Goal: Information Seeking & Learning: Check status

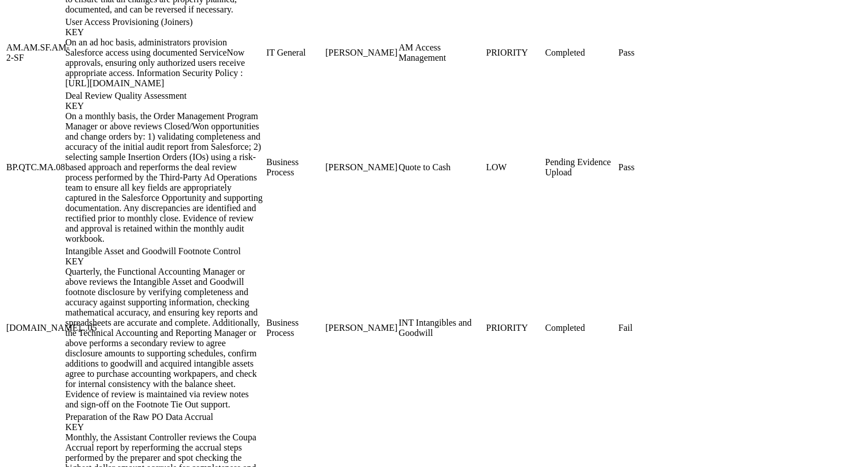
scroll to position [1718, 0]
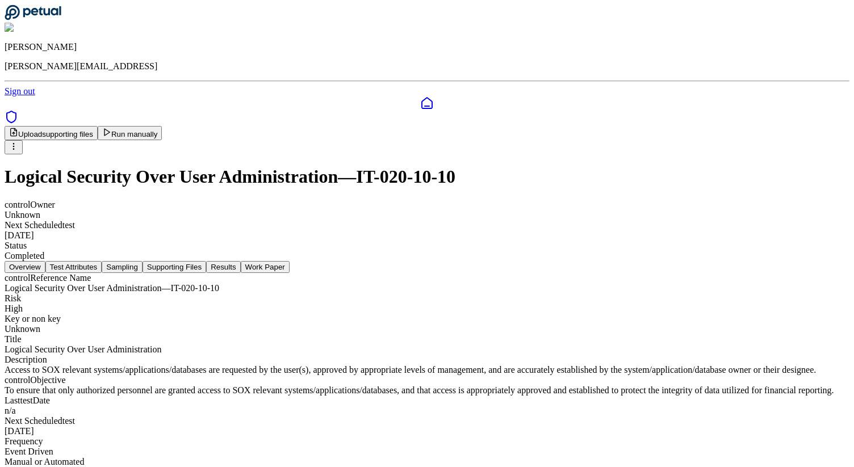
click at [797, 68] on html "James Lee james@petual.ai Sign out Upload supporting files Run manually Logical…" at bounding box center [427, 243] width 854 height 486
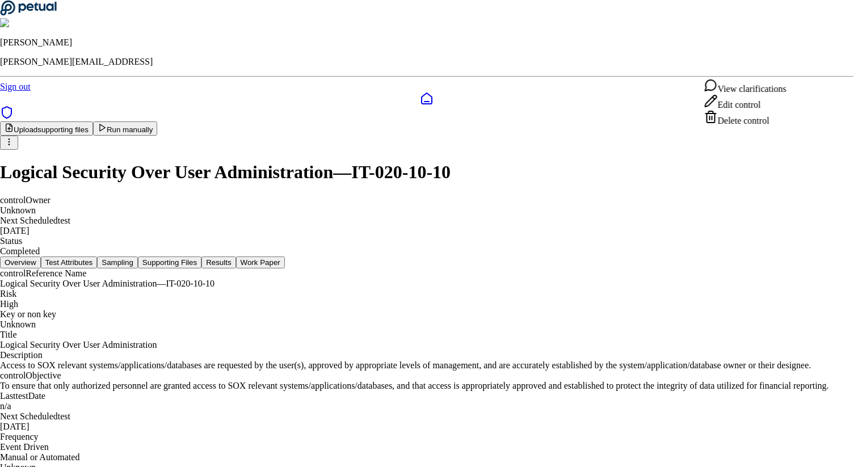
click at [775, 85] on div "View clarifications" at bounding box center [745, 86] width 82 height 16
drag, startPoint x: 339, startPoint y: 207, endPoint x: 444, endPoint y: 209, distance: 104.5
copy p "NT Employee Center – India"
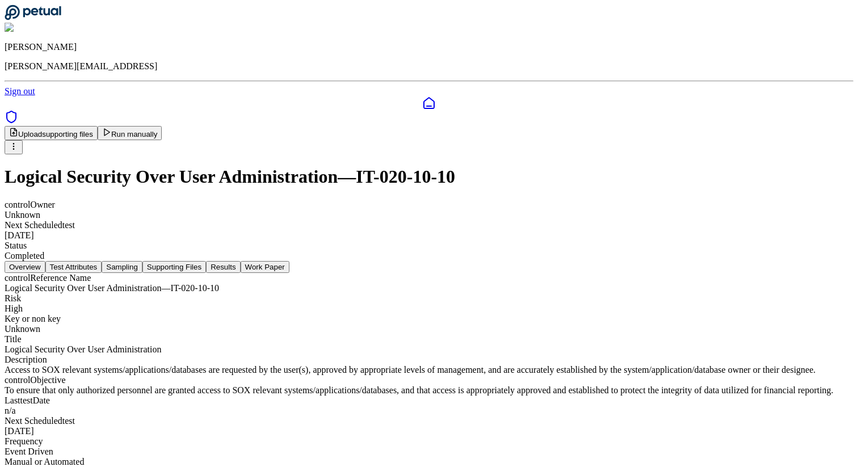
click at [240, 261] on button "Results" at bounding box center [223, 267] width 34 height 12
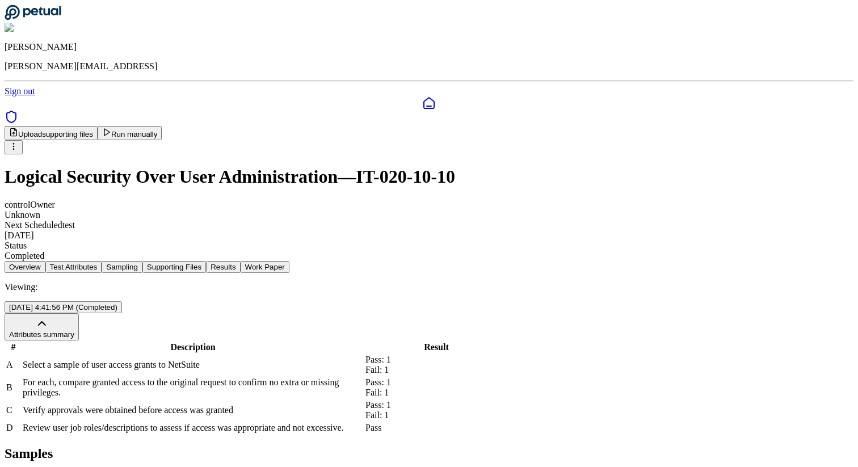
click at [142, 261] on button "Sampling" at bounding box center [122, 267] width 41 height 12
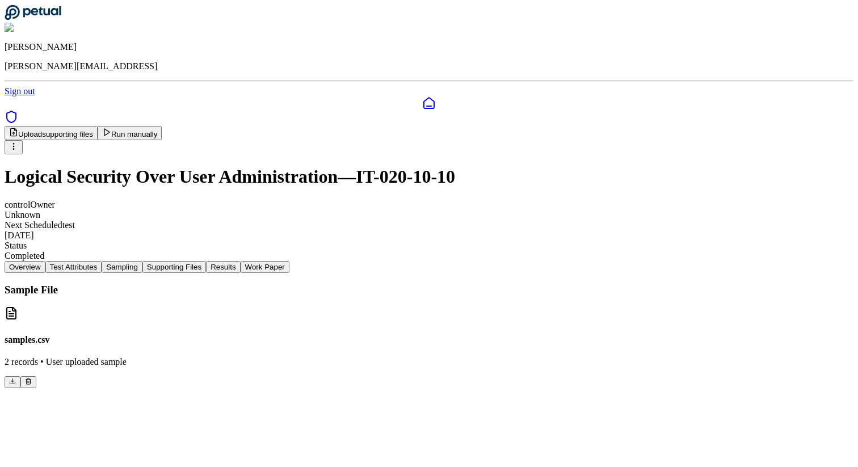
click at [240, 261] on button "Results" at bounding box center [223, 267] width 34 height 12
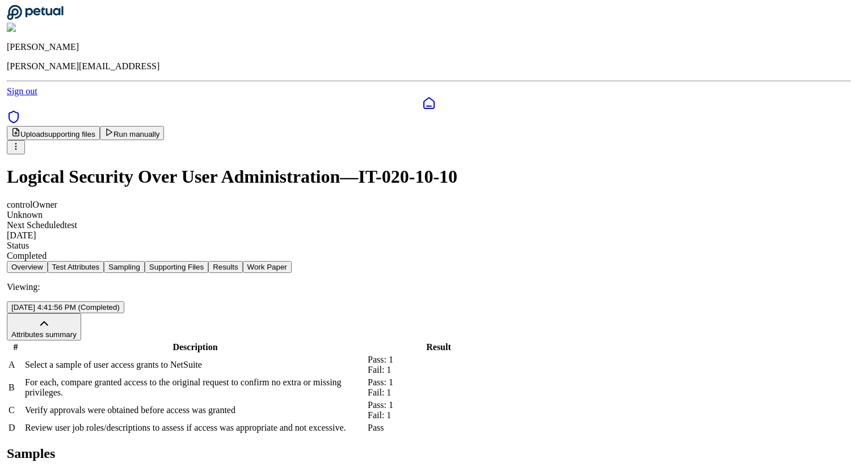
scroll to position [154, 0]
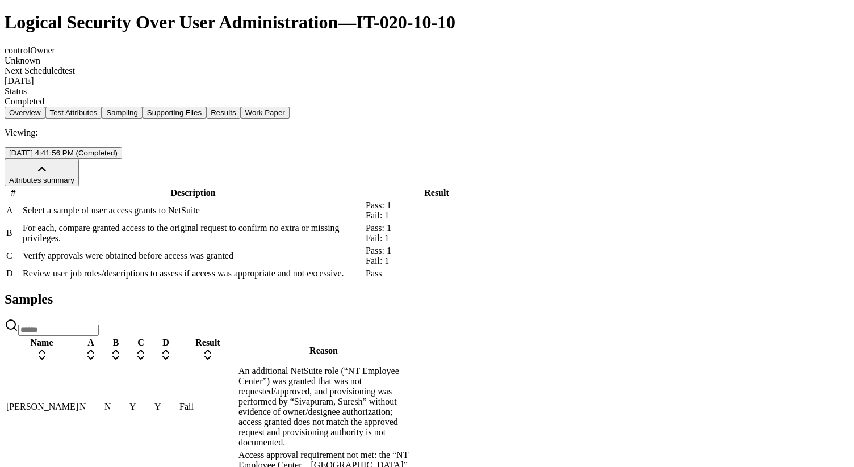
click at [136, 402] on span "Y" at bounding box center [132, 407] width 7 height 10
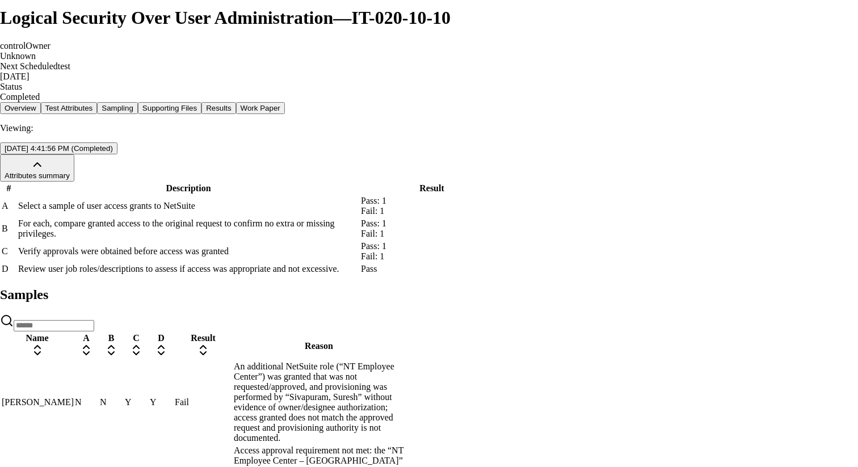
scroll to position [26, 0]
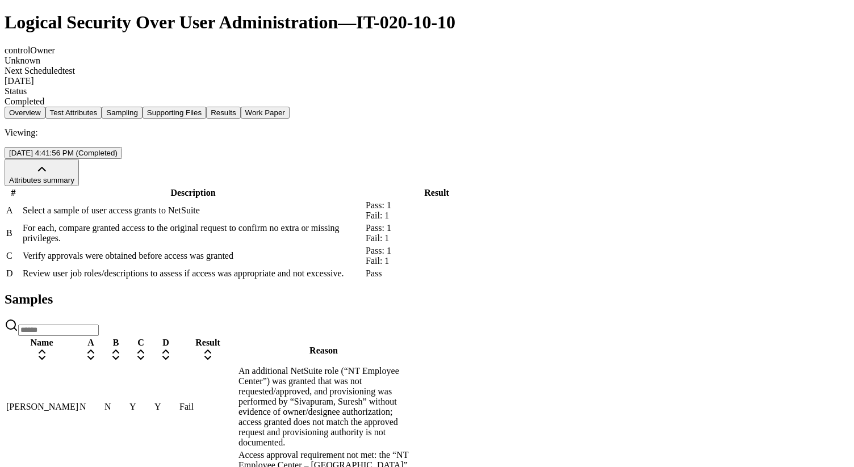
click at [111, 402] on span "N" at bounding box center [107, 407] width 7 height 10
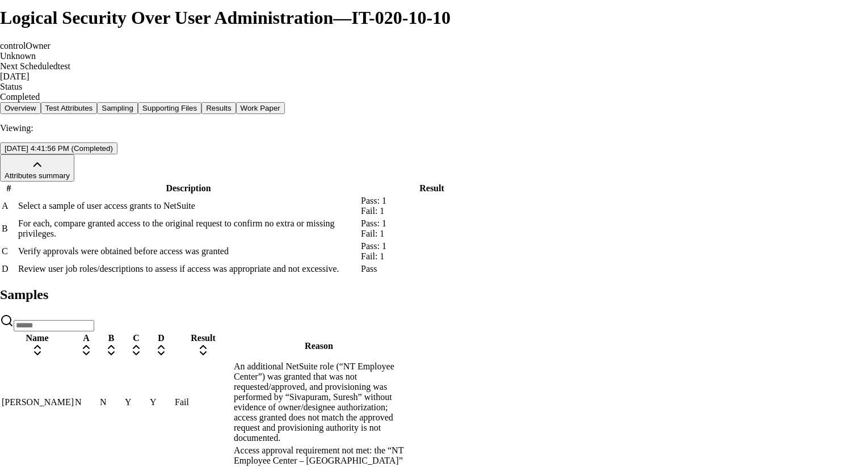
scroll to position [3, 0]
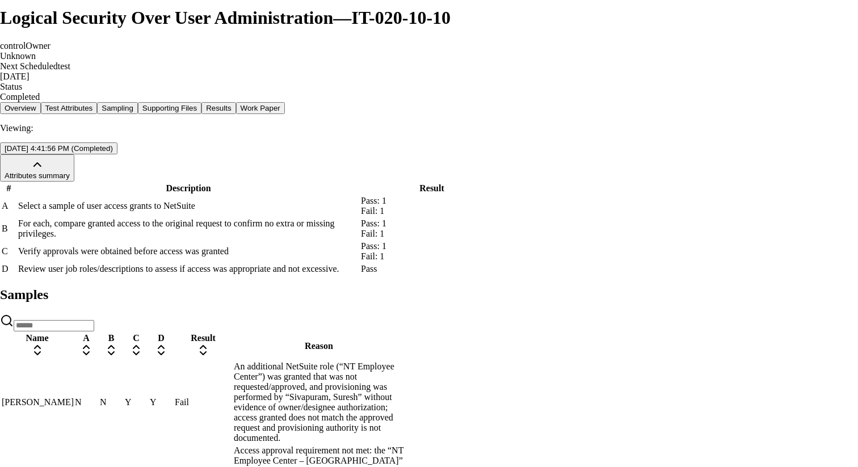
scroll to position [131, 0]
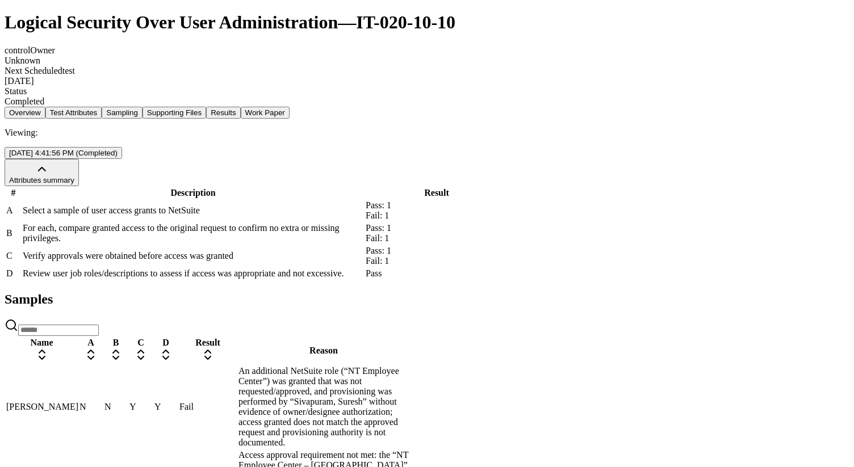
click at [128, 397] on td "N" at bounding box center [116, 407] width 24 height 83
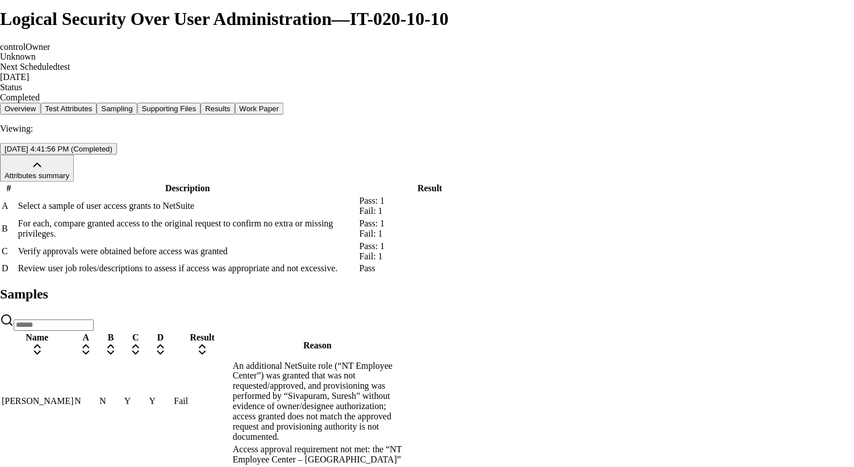
scroll to position [37, 0]
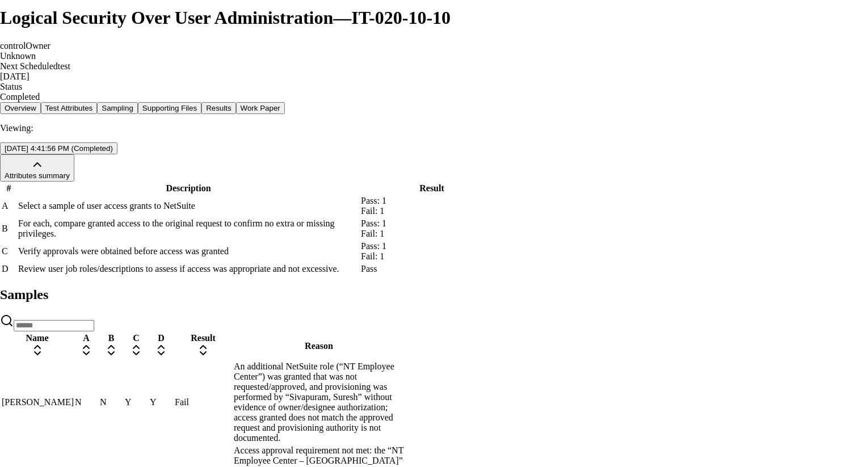
drag, startPoint x: 543, startPoint y: 260, endPoint x: 330, endPoint y: 270, distance: 213.1
copy p "the NT Employee Center role"
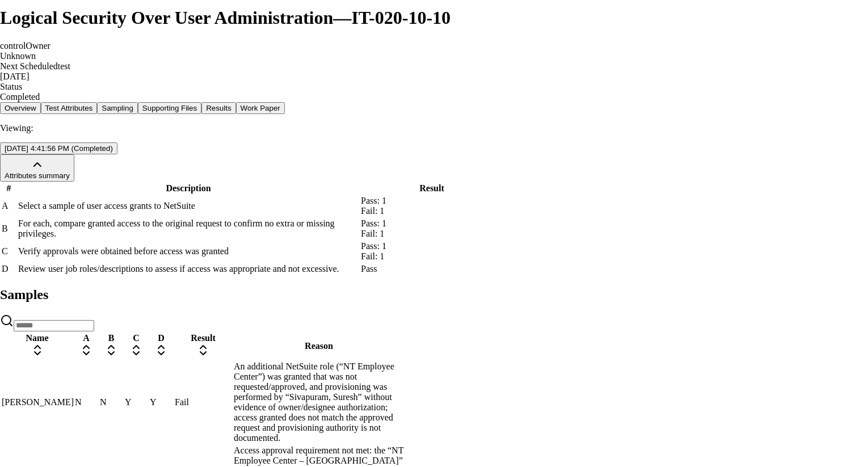
type textarea "**********"
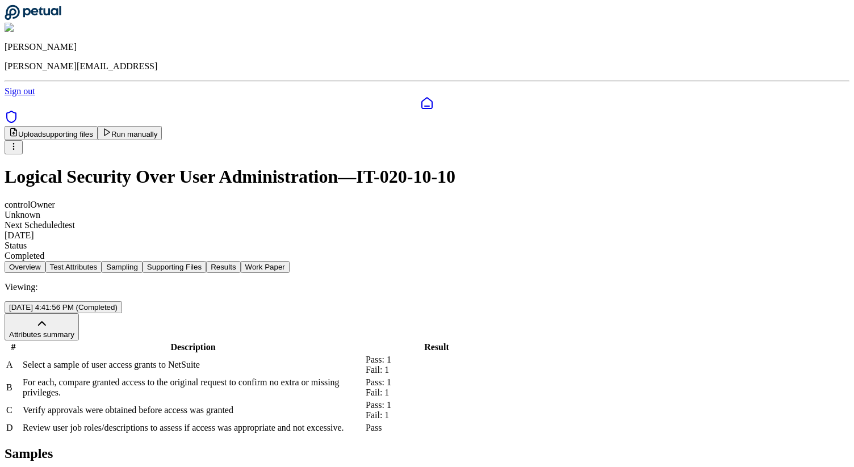
click at [162, 126] on button "Run manually" at bounding box center [130, 133] width 65 height 14
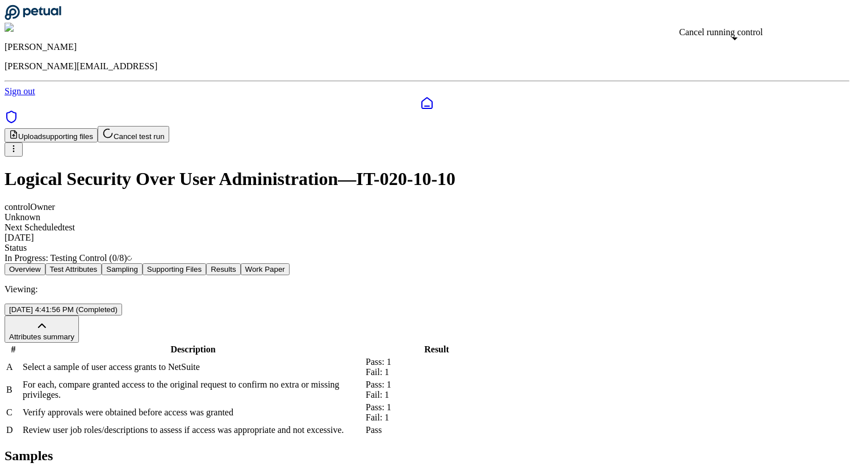
click at [79, 316] on button "Attributes summary" at bounding box center [42, 329] width 74 height 27
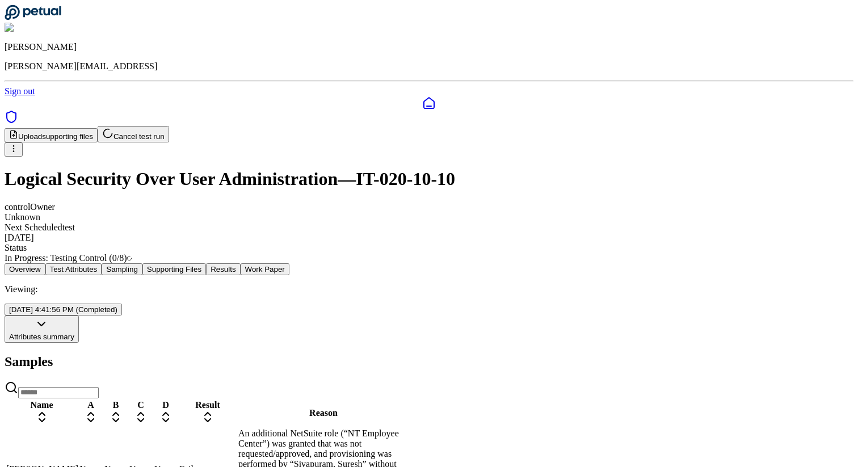
click at [79, 316] on button "Attributes summary" at bounding box center [42, 329] width 74 height 27
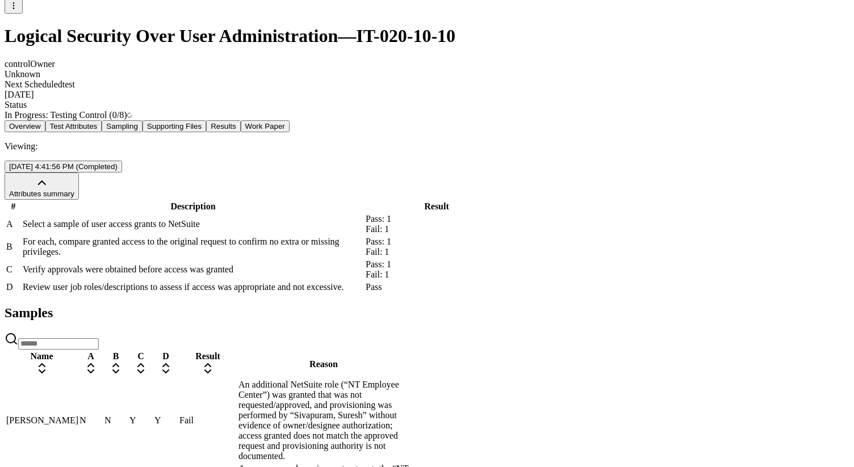
scroll to position [154, 0]
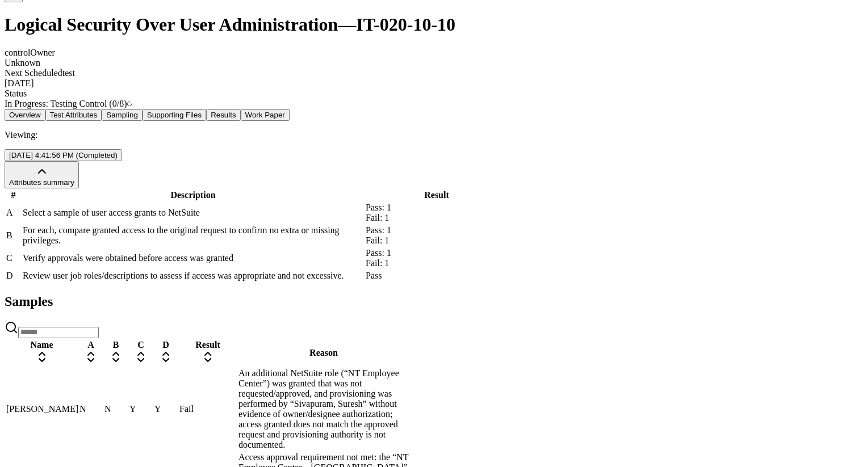
click at [153, 402] on td "Y" at bounding box center [141, 409] width 24 height 83
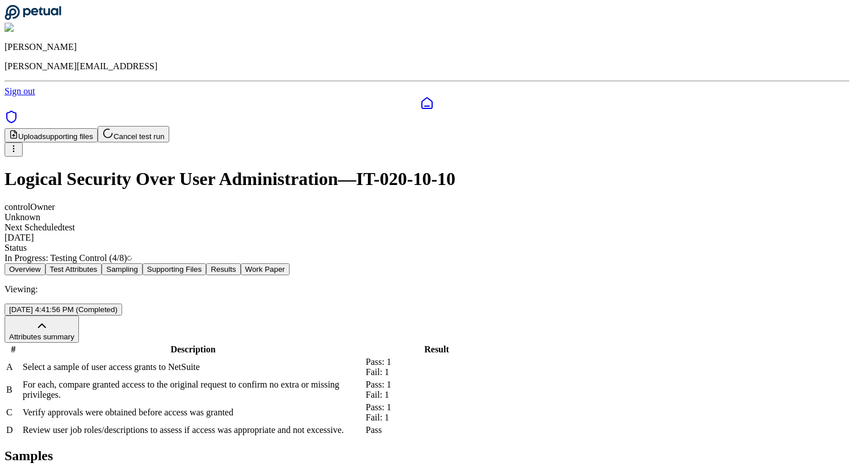
click at [792, 75] on html "James Lee james@petual.ai Sign out Upload supporting files Cancel test run Logi…" at bounding box center [427, 349] width 854 height 699
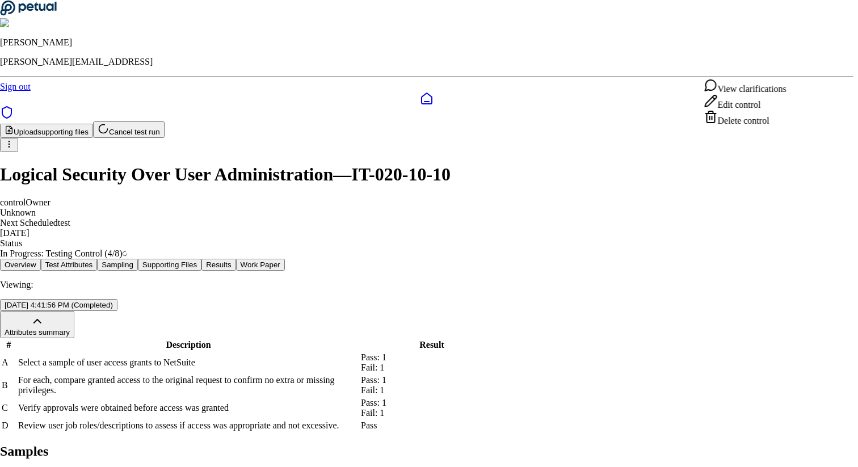
click at [765, 94] on div "View clarifications" at bounding box center [745, 86] width 82 height 16
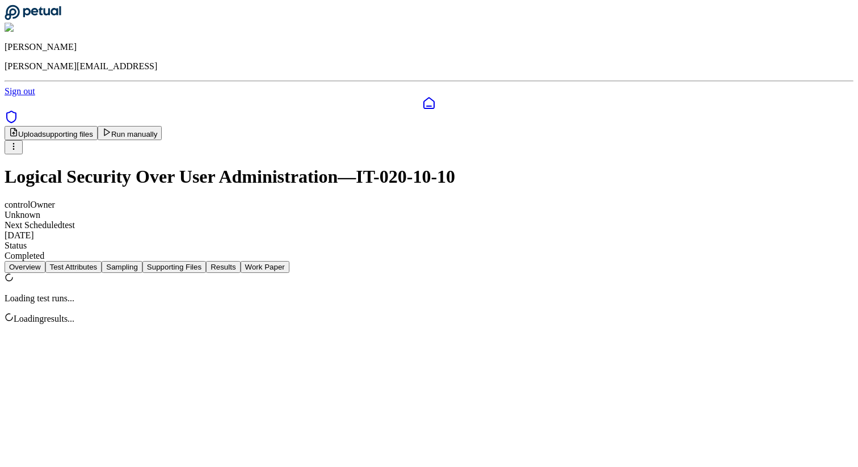
click at [240, 261] on button "Results" at bounding box center [223, 267] width 34 height 12
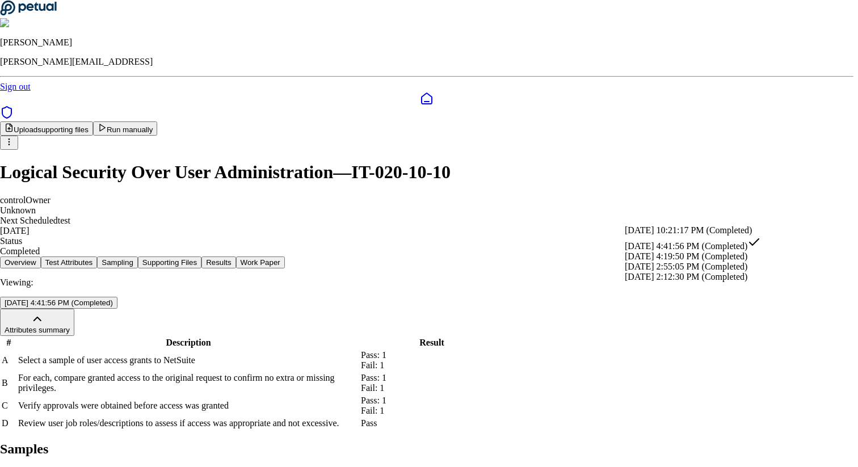
click at [681, 217] on html "[PERSON_NAME] [PERSON_NAME][EMAIL_ADDRESS] Sign out Upload supporting files Run…" at bounding box center [429, 346] width 858 height 692
click at [674, 236] on div "[DATE] 10:21:17 PM (Completed)" at bounding box center [693, 230] width 136 height 10
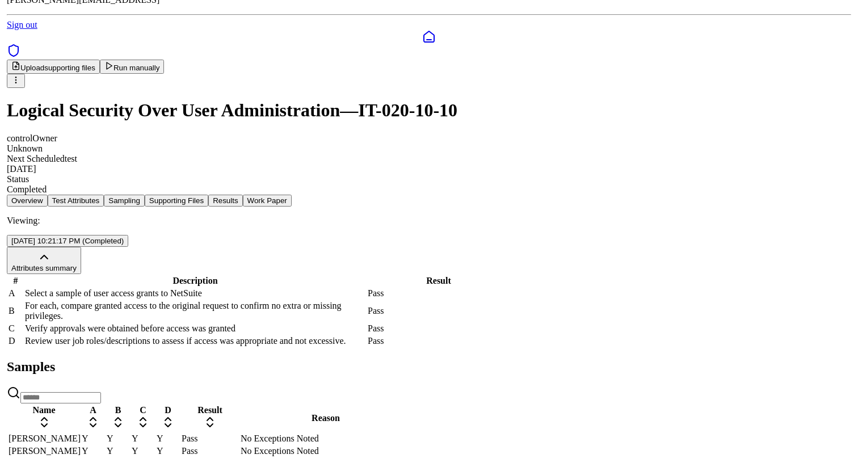
scroll to position [110, 0]
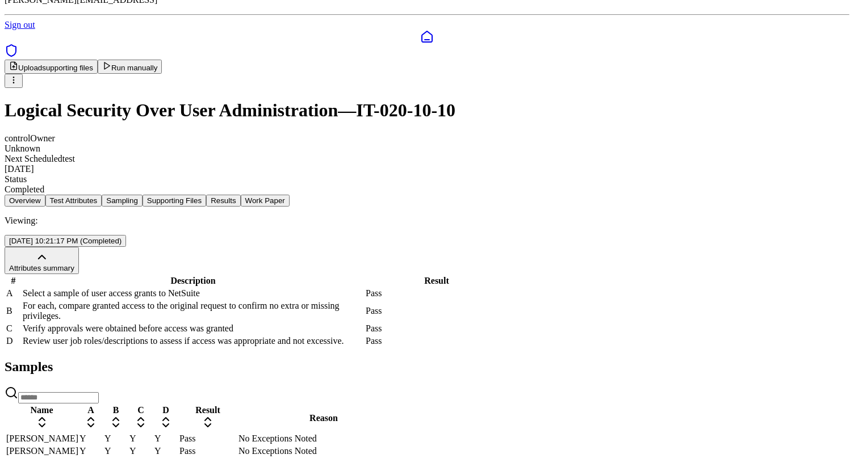
click at [153, 433] on td "Y" at bounding box center [141, 438] width 24 height 11
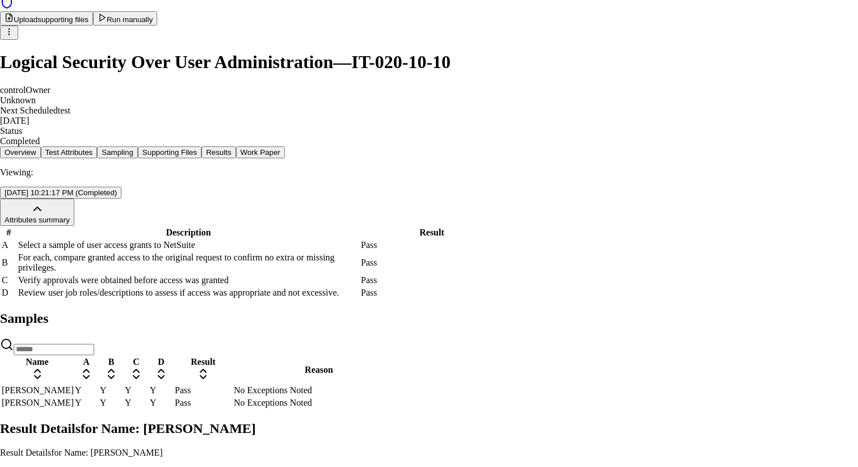
drag, startPoint x: 269, startPoint y: 190, endPoint x: 404, endPoint y: 190, distance: 135.1
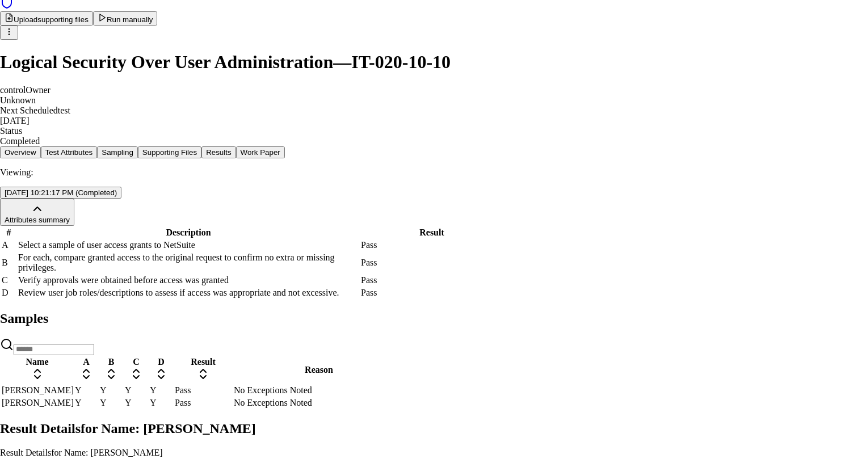
drag, startPoint x: 237, startPoint y: 195, endPoint x: 415, endPoint y: 195, distance: 178.2
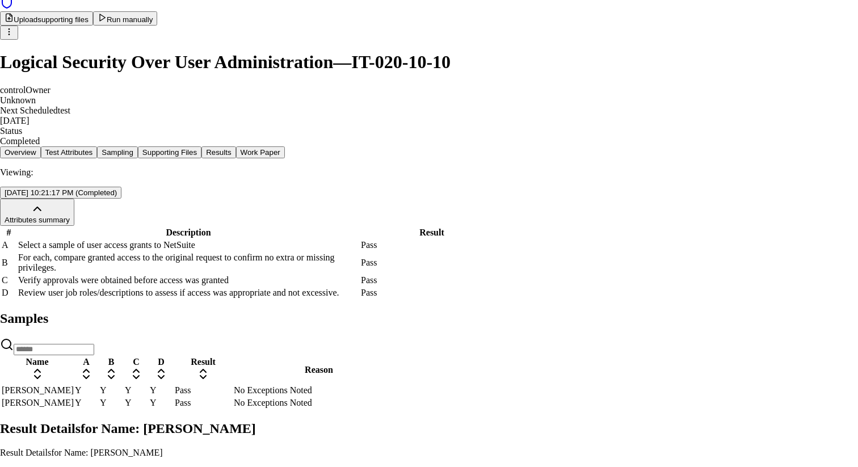
type textarea "****"
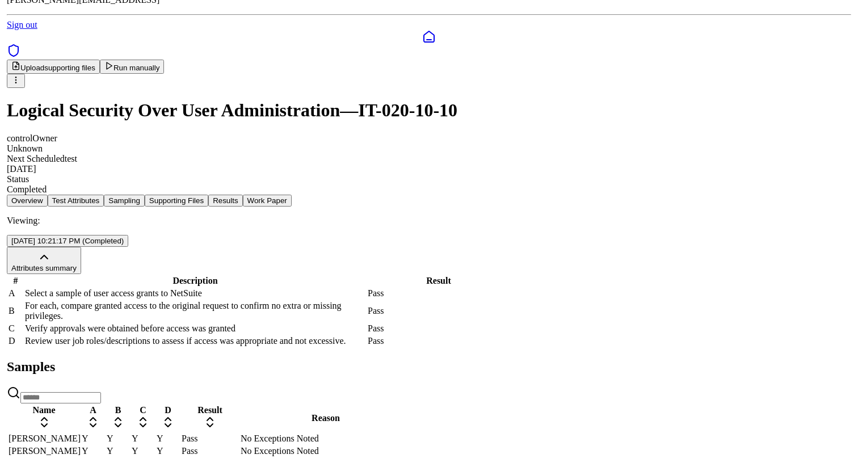
scroll to position [134, 0]
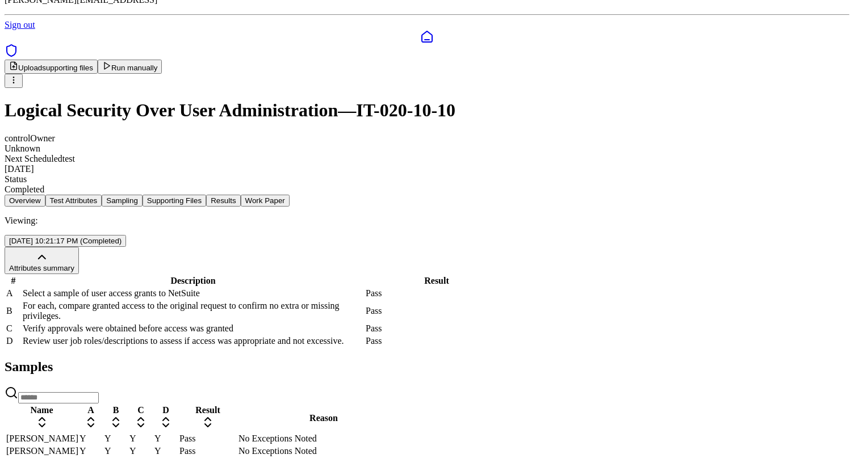
click at [153, 433] on td "Y" at bounding box center [141, 438] width 24 height 11
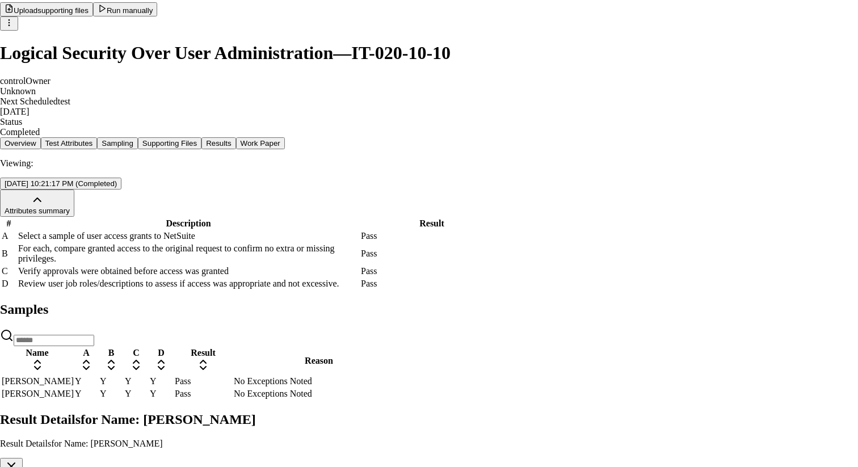
scroll to position [131, 0]
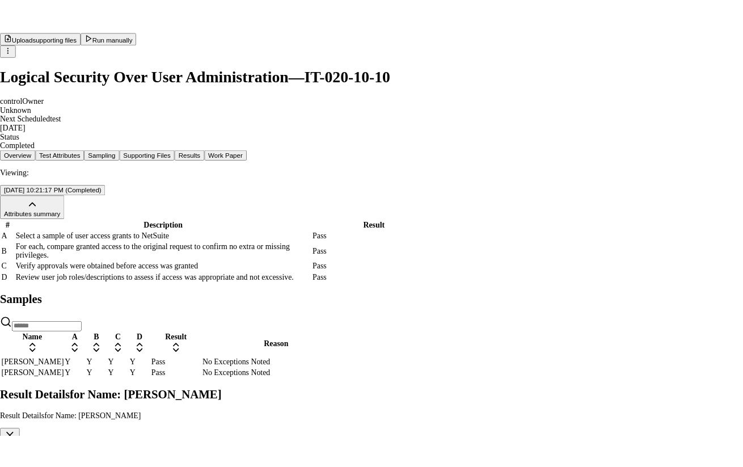
scroll to position [145, 0]
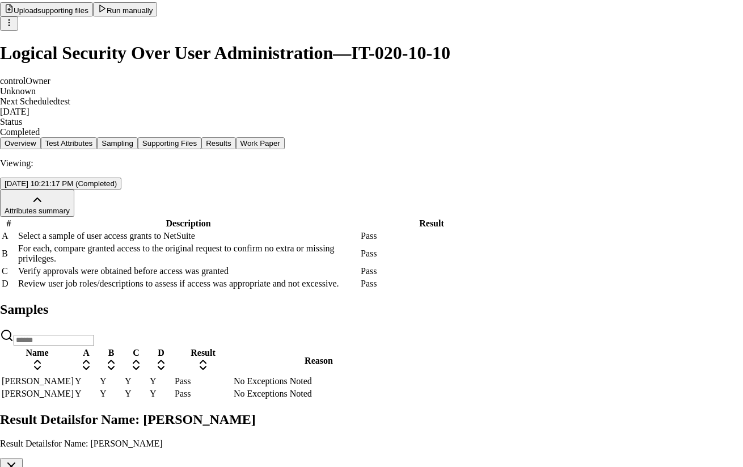
click at [23, 458] on button "button" at bounding box center [11, 467] width 23 height 19
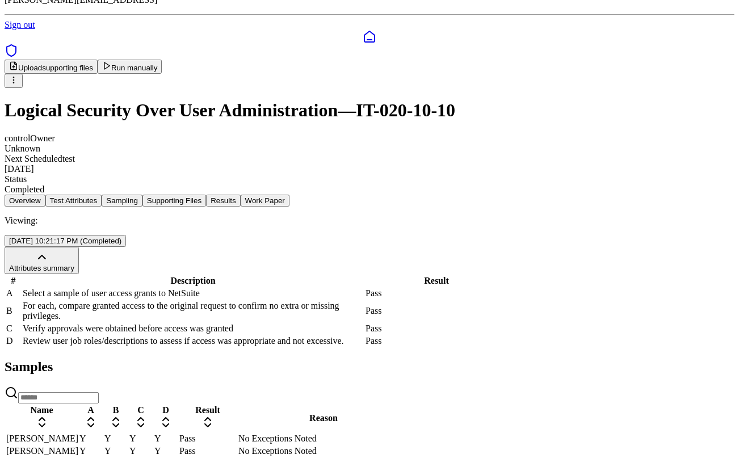
click at [153, 433] on td "Y" at bounding box center [141, 438] width 24 height 11
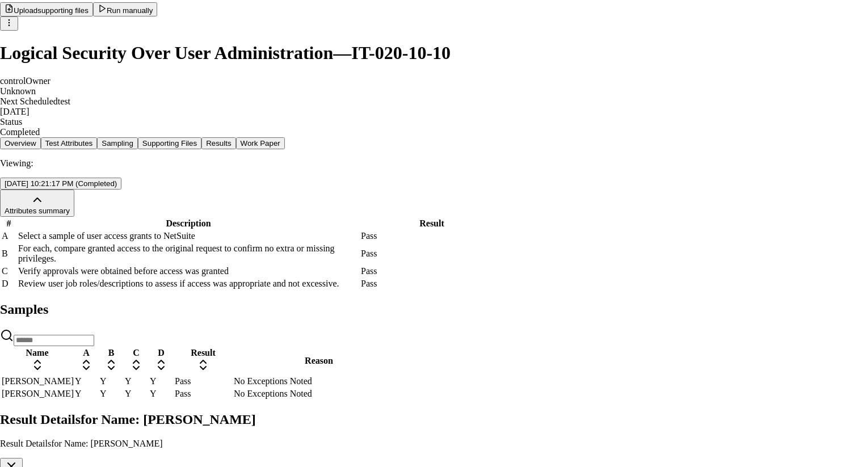
scroll to position [159, 0]
